Goal: Find specific page/section: Find specific page/section

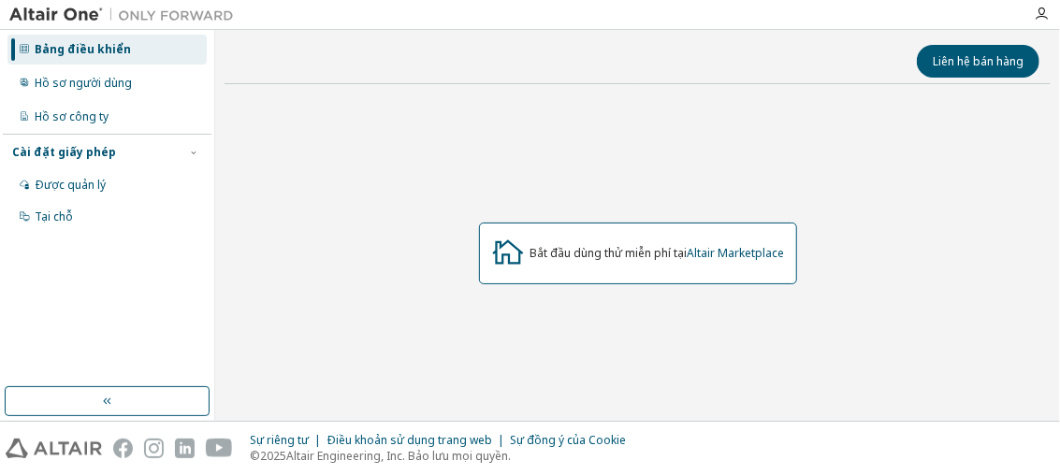
click at [364, 130] on div "Bắt đầu dùng thử miễn phí tại Altair Marketplace" at bounding box center [638, 253] width 826 height 309
click at [127, 152] on div "Cài đặt giấy phép" at bounding box center [107, 152] width 190 height 17
click at [95, 162] on div "Cài đặt giấy phép Được quản lý Tại chỗ" at bounding box center [107, 152] width 209 height 36
click at [96, 152] on font "Cài đặt giấy phép" at bounding box center [64, 152] width 104 height 16
click at [91, 182] on font "Được quản lý" at bounding box center [70, 185] width 71 height 16
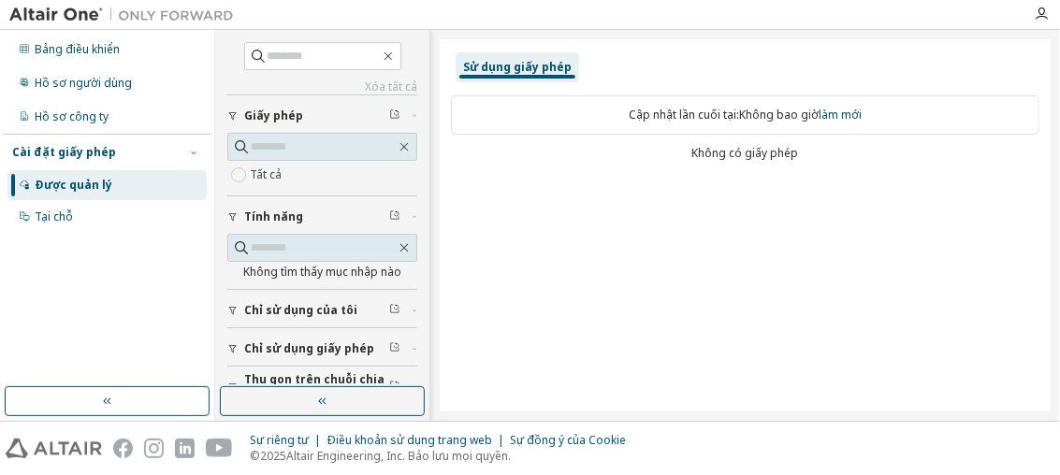
scroll to position [23, 0]
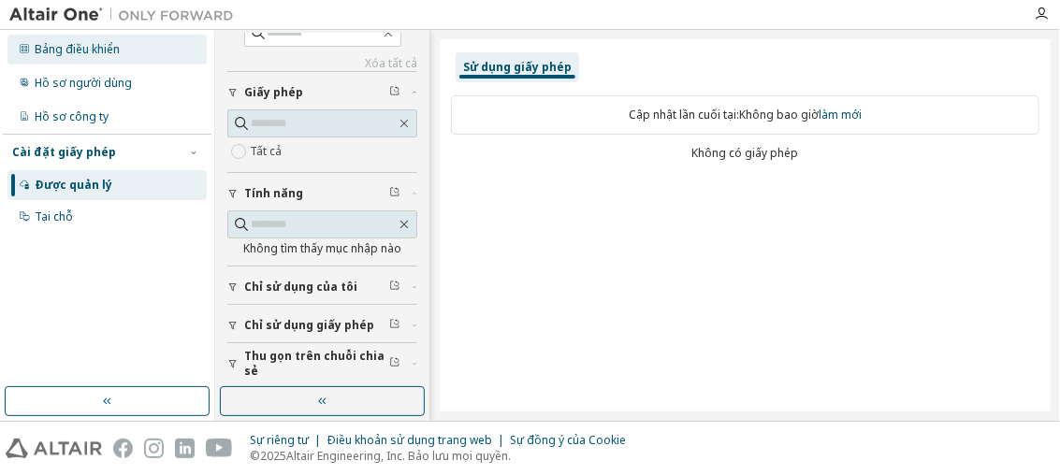
click at [118, 55] on font "Bảng điều khiển" at bounding box center [77, 49] width 85 height 16
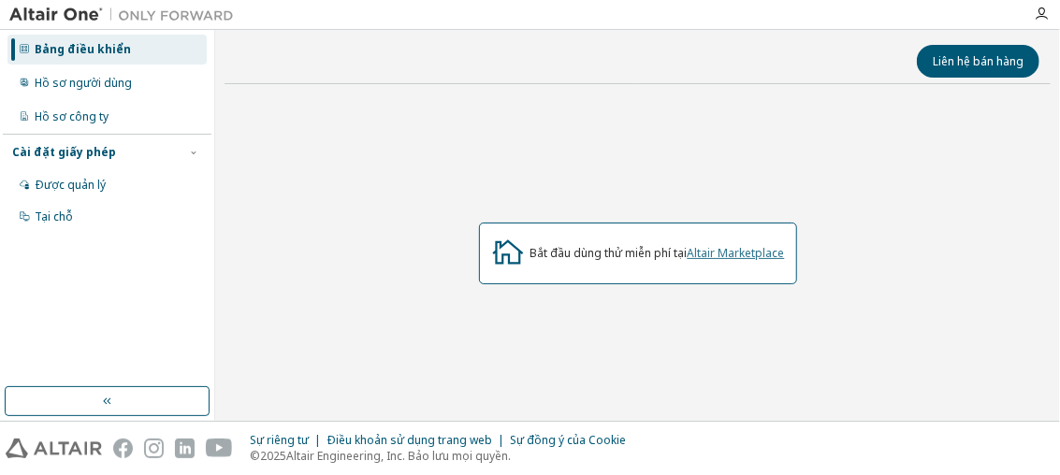
click at [757, 248] on font "Altair Marketplace" at bounding box center [736, 253] width 97 height 16
